Goal: Task Accomplishment & Management: Manage account settings

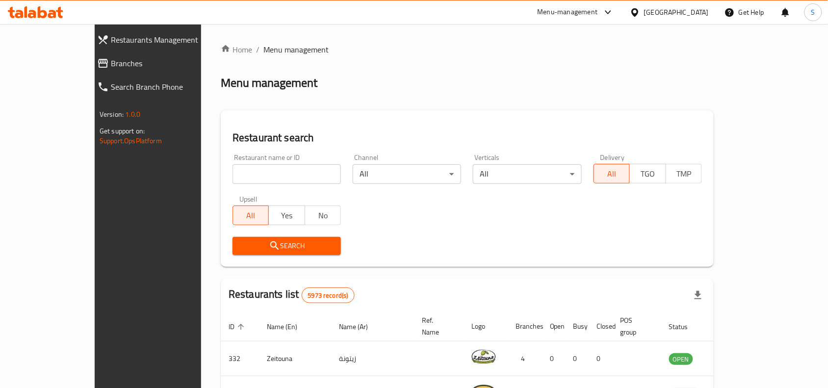
click at [111, 61] on span "Branches" at bounding box center [168, 63] width 114 height 12
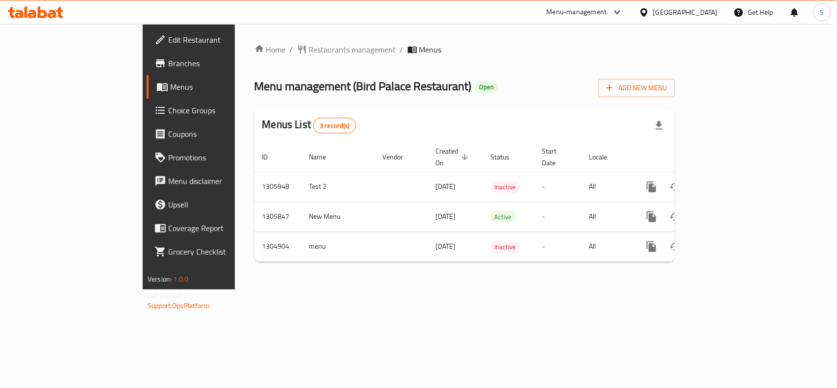
click at [624, 75] on div "Menu management ( Bird Palace Restaurant ) Open Add New Menu" at bounding box center [465, 86] width 420 height 22
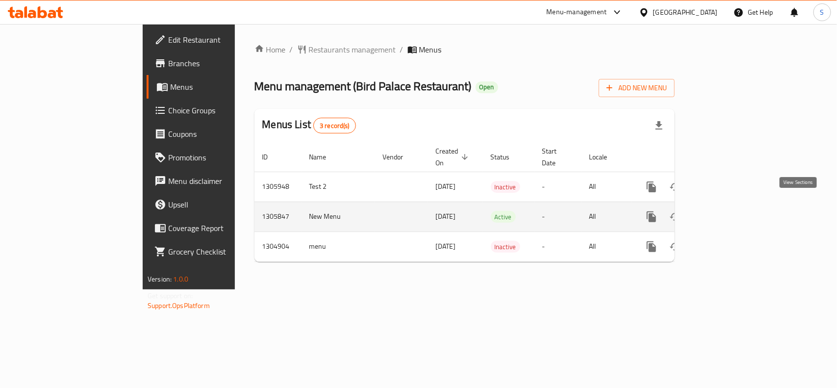
click at [734, 205] on link "enhanced table" at bounding box center [723, 217] width 24 height 24
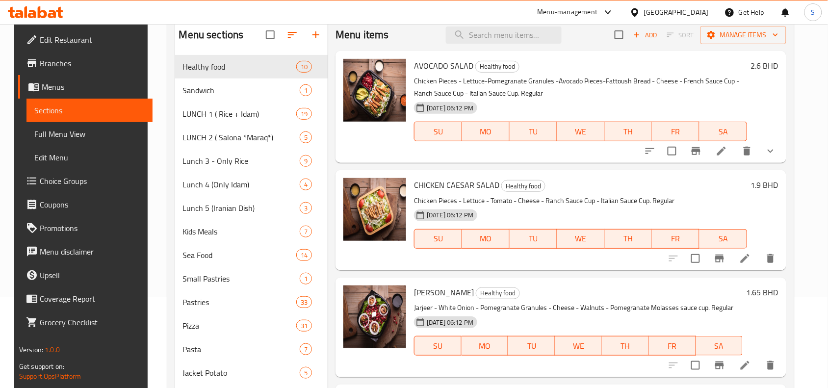
scroll to position [61, 0]
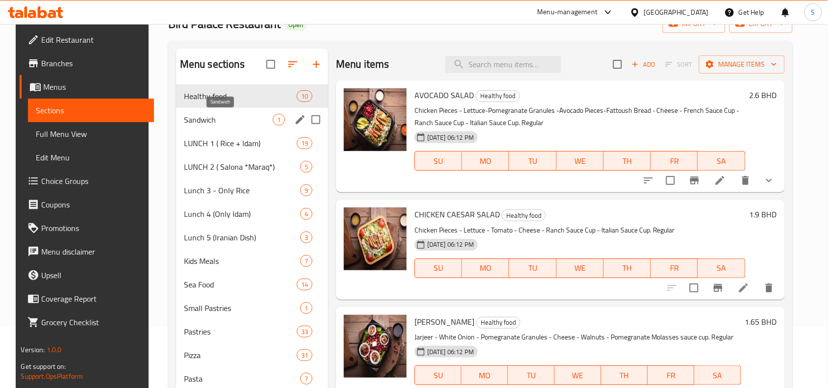
click at [210, 123] on span "Sandwich" at bounding box center [228, 120] width 89 height 12
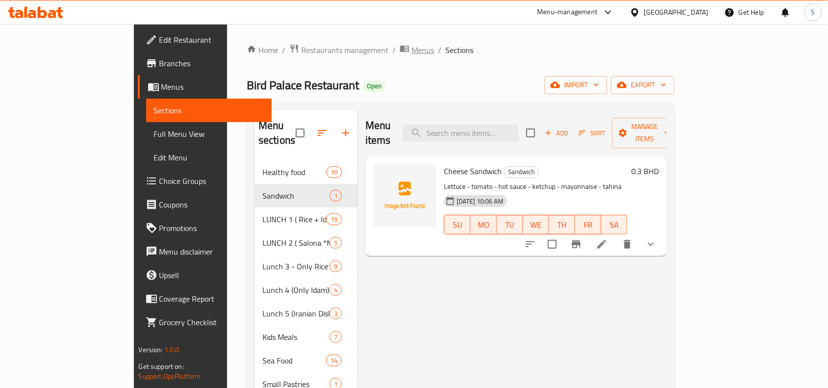
click at [411, 45] on span "Menus" at bounding box center [422, 50] width 23 height 12
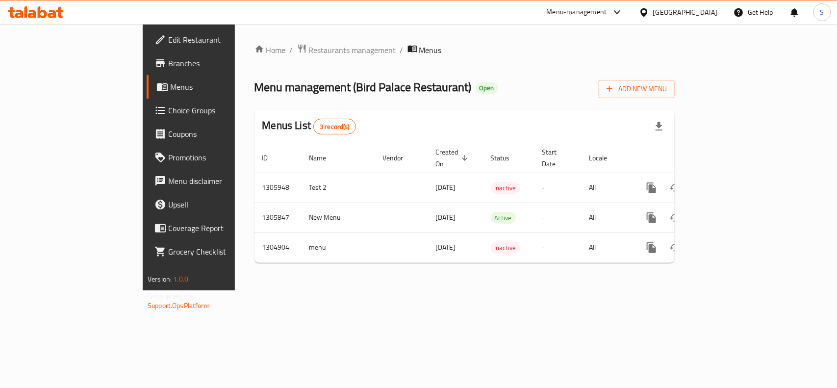
click at [424, 290] on div "Home / Restaurants management / Menus Menu management ( Bird Palace Restaurant …" at bounding box center [465, 157] width 460 height 266
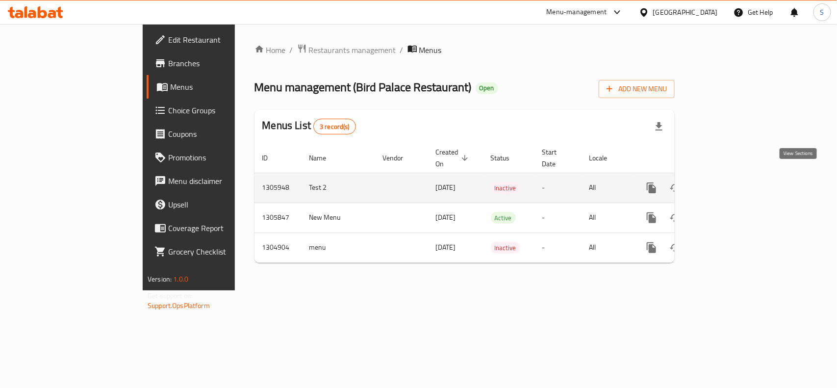
click at [728, 182] on icon "enhanced table" at bounding box center [722, 188] width 12 height 12
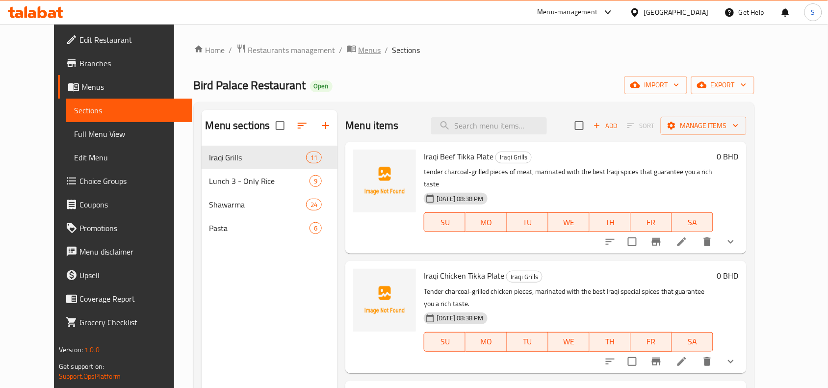
click at [358, 51] on span "Menus" at bounding box center [369, 50] width 23 height 12
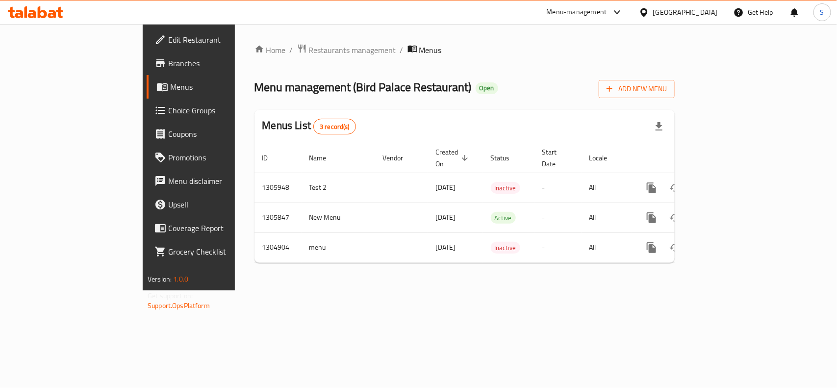
click at [494, 72] on div "Home / Restaurants management / Menus Menu management ( Bird Palace Restaurant …" at bounding box center [465, 157] width 420 height 227
click at [466, 81] on div "Menu management ( Bird Palace Restaurant ) Open Add New Menu" at bounding box center [465, 87] width 420 height 22
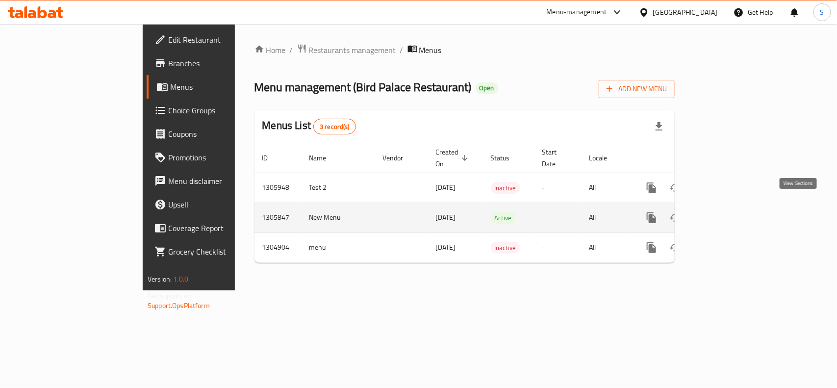
click at [734, 206] on link "enhanced table" at bounding box center [723, 218] width 24 height 24
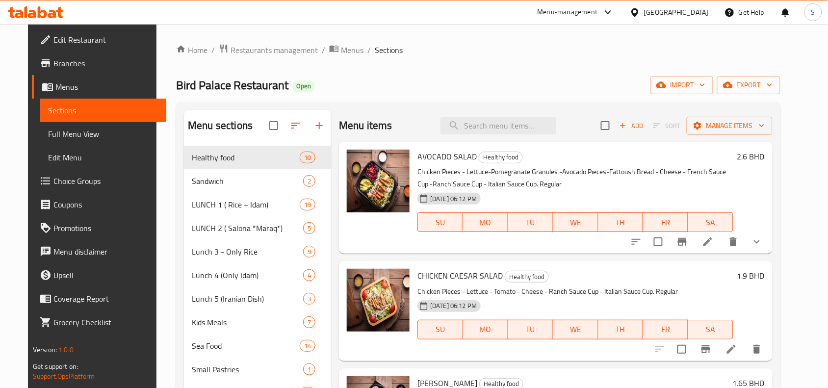
click at [526, 50] on ol "Home / Restaurants management / Menus / Sections" at bounding box center [478, 50] width 604 height 13
click at [96, 113] on span "Sections" at bounding box center [103, 110] width 110 height 12
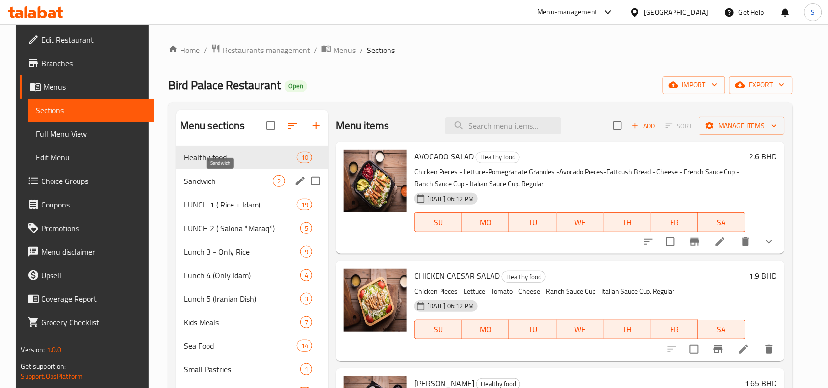
click at [225, 180] on span "Sandwich" at bounding box center [228, 181] width 89 height 12
